Goal: Find specific fact

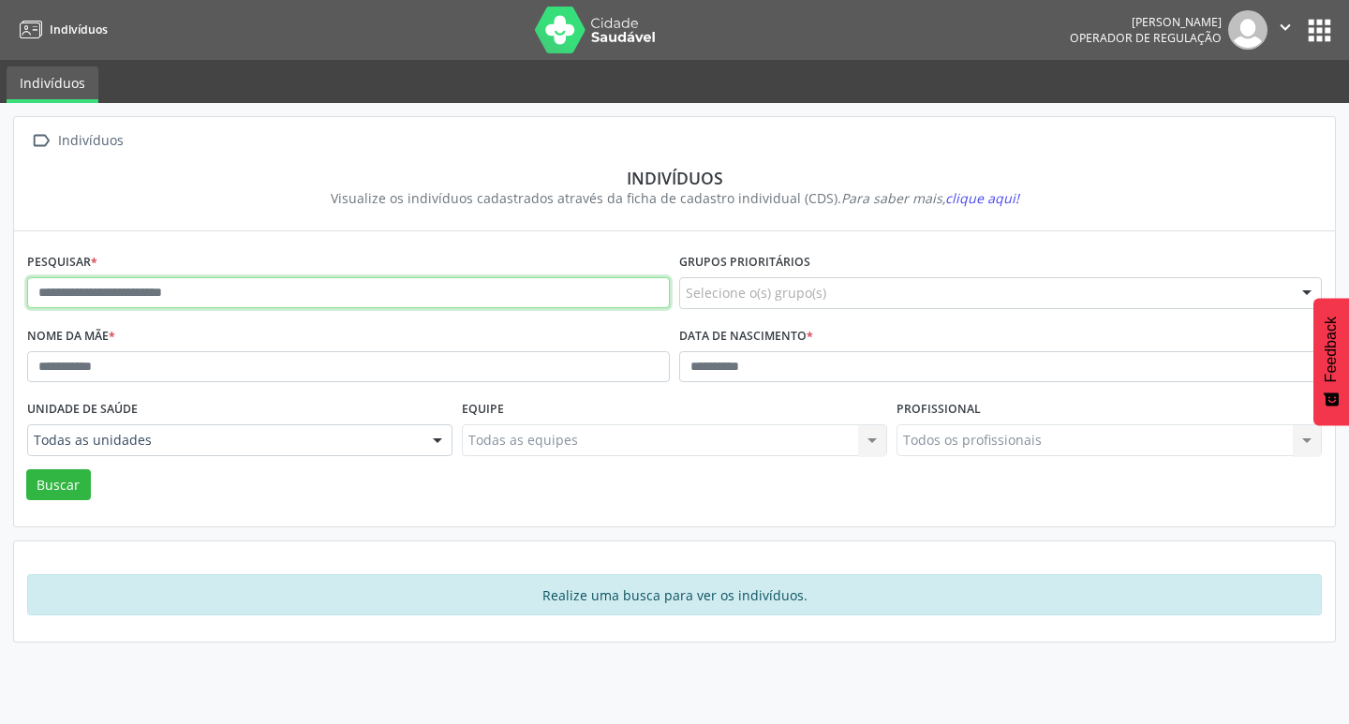
click at [252, 290] on input "text" at bounding box center [348, 293] width 643 height 32
type input "**********"
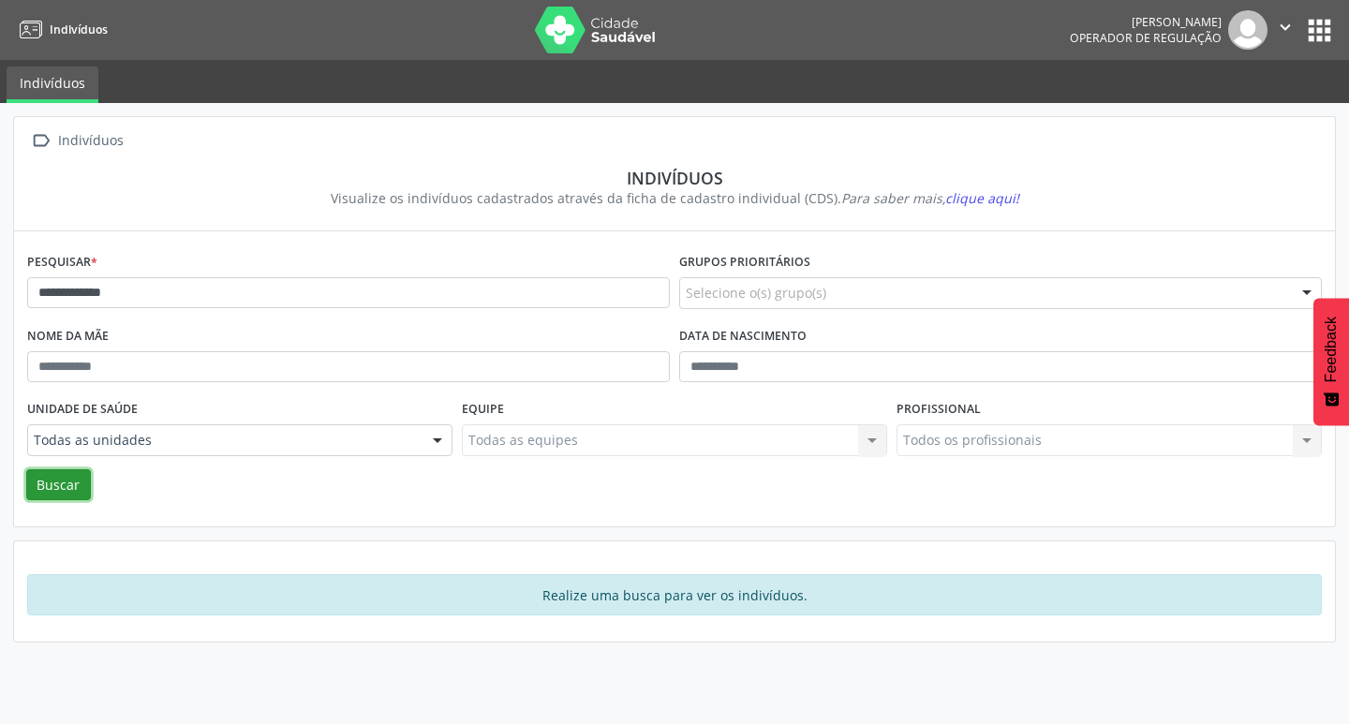
click at [55, 475] on button "Buscar" at bounding box center [58, 485] width 65 height 32
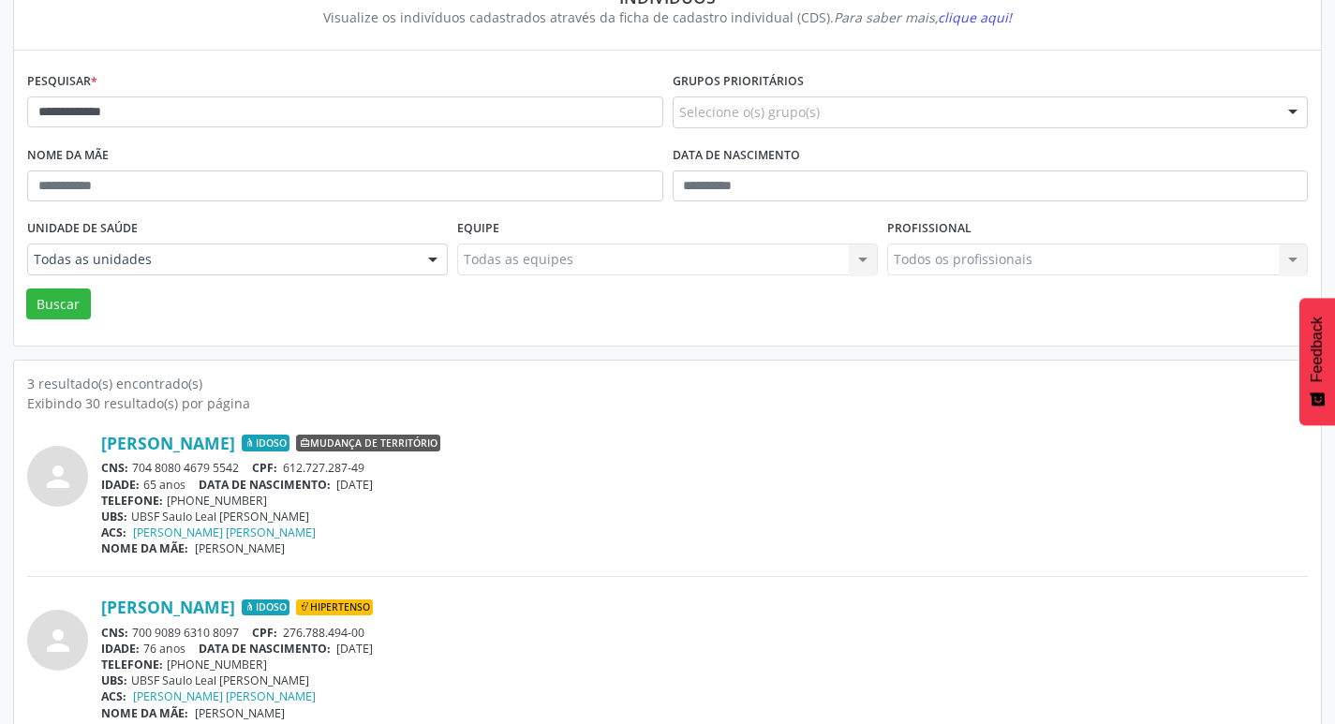
scroll to position [369, 0]
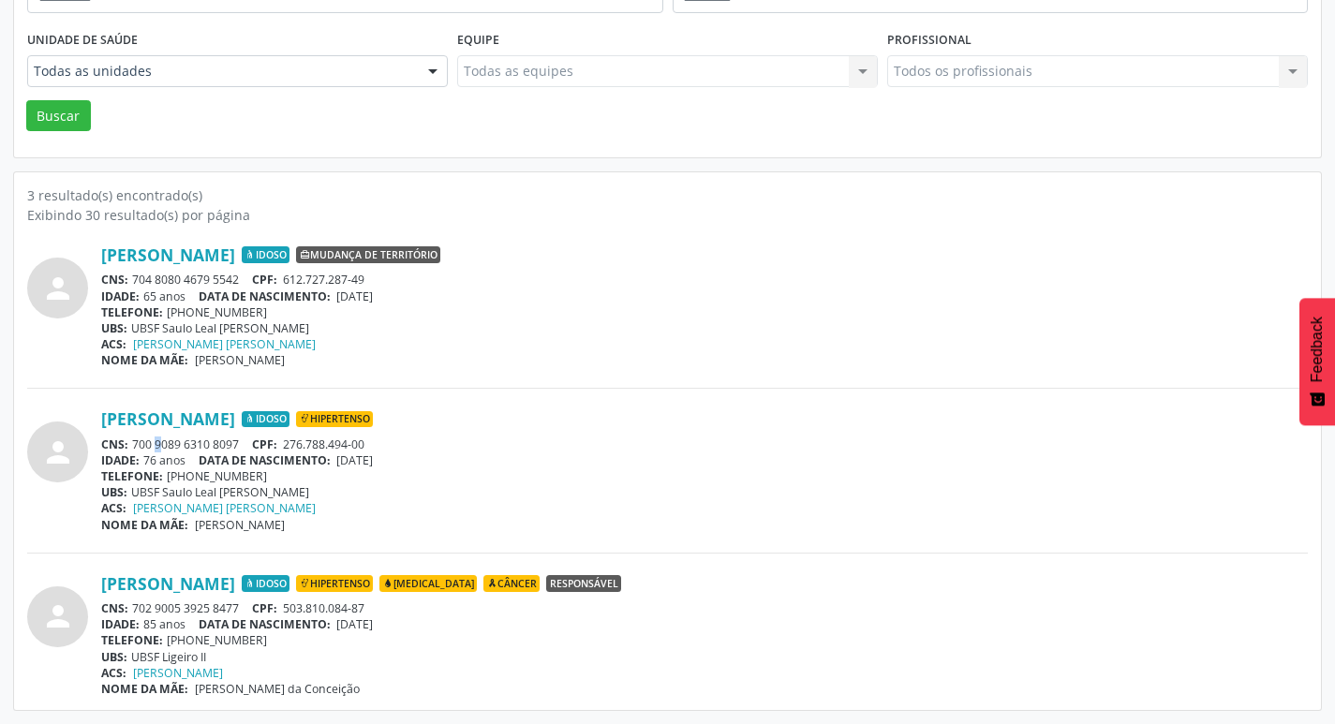
click at [139, 442] on div "CNS: 700 9089 6310 8097 CPF: 276.788.494-00" at bounding box center [704, 445] width 1207 height 16
click at [111, 492] on span "UBS:" at bounding box center [114, 492] width 26 height 16
drag, startPoint x: 134, startPoint y: 437, endPoint x: 247, endPoint y: 440, distance: 113.4
click at [247, 440] on div "CNS: 700 9089 6310 8097 CPF: 276.788.494-00" at bounding box center [704, 445] width 1207 height 16
copy div "700 9089 6310 8097"
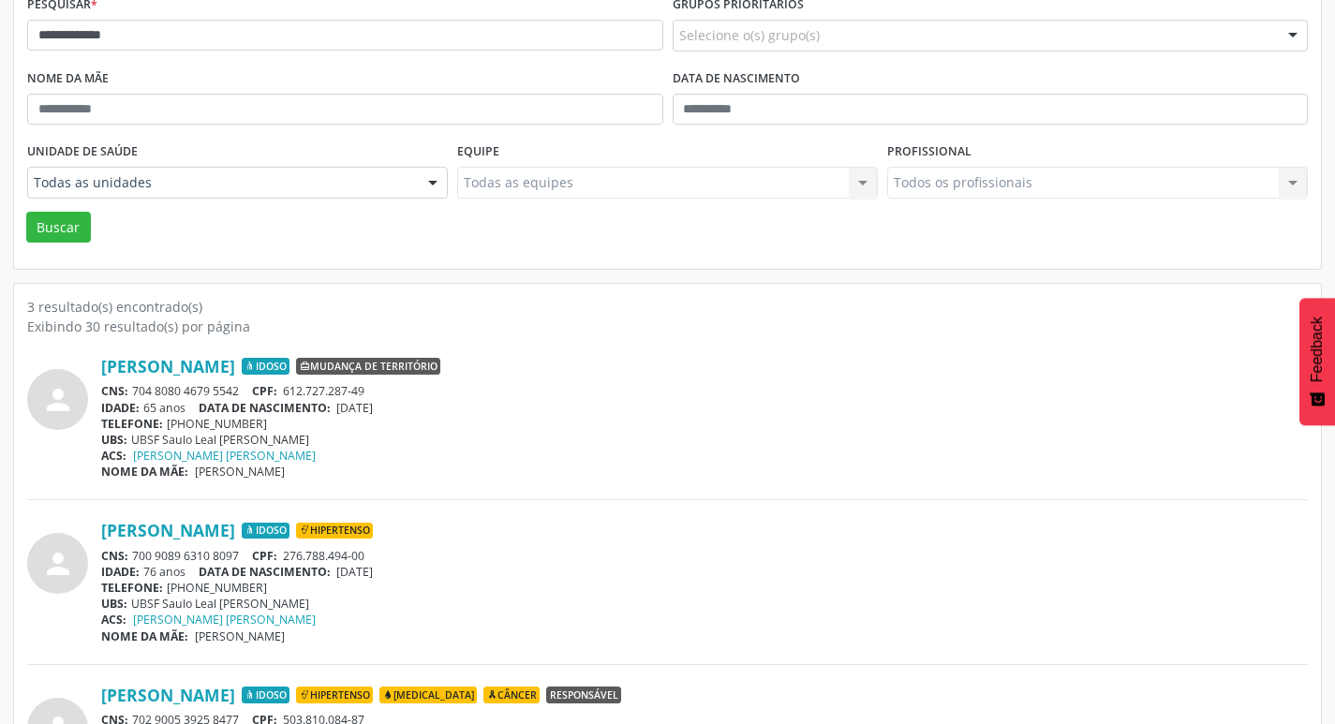
scroll to position [0, 0]
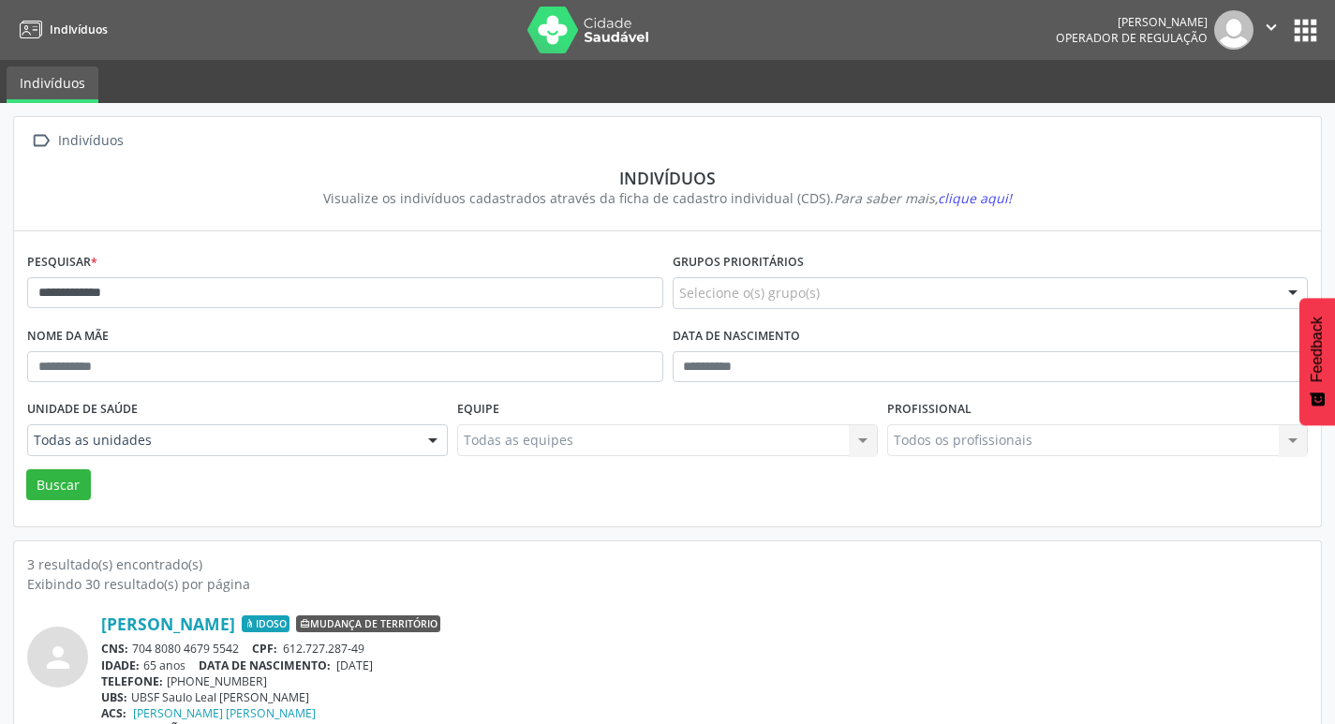
click at [1278, 25] on icon "" at bounding box center [1271, 27] width 21 height 21
click at [1293, 29] on button "apps" at bounding box center [1305, 30] width 33 height 33
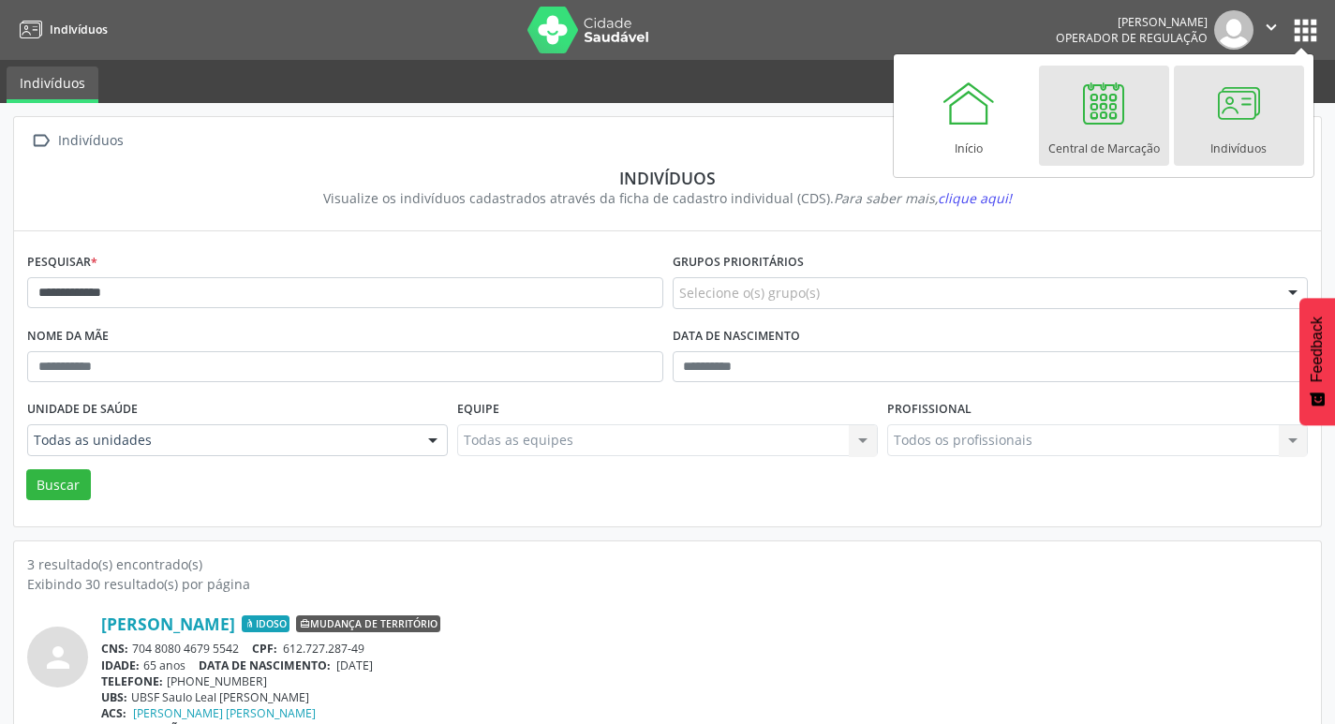
click at [1102, 124] on div at bounding box center [1104, 103] width 56 height 56
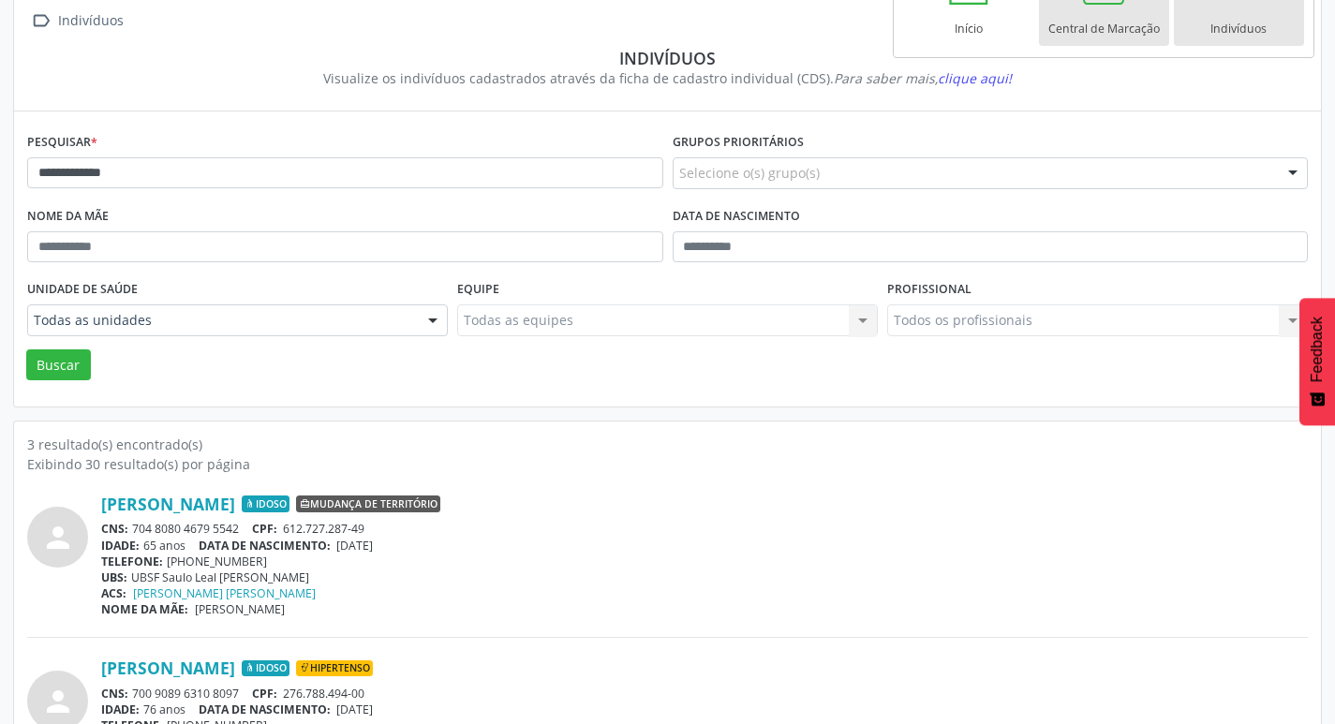
scroll to position [369, 0]
